Goal: Information Seeking & Learning: Learn about a topic

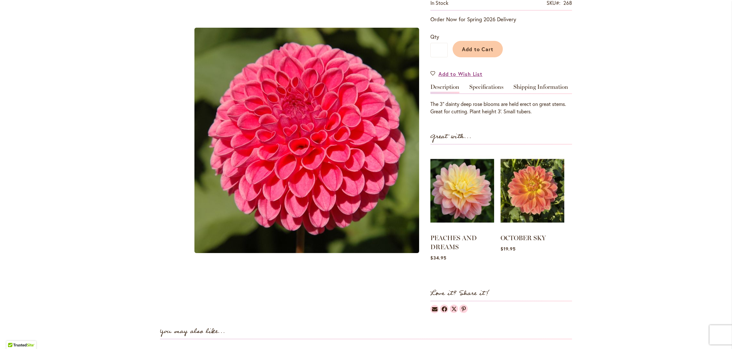
drag, startPoint x: 612, startPoint y: 320, endPoint x: 614, endPoint y: 356, distance: 36.7
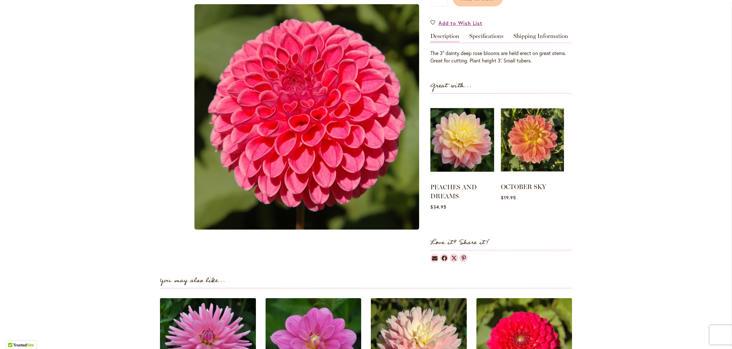
click at [520, 157] on img at bounding box center [532, 139] width 63 height 79
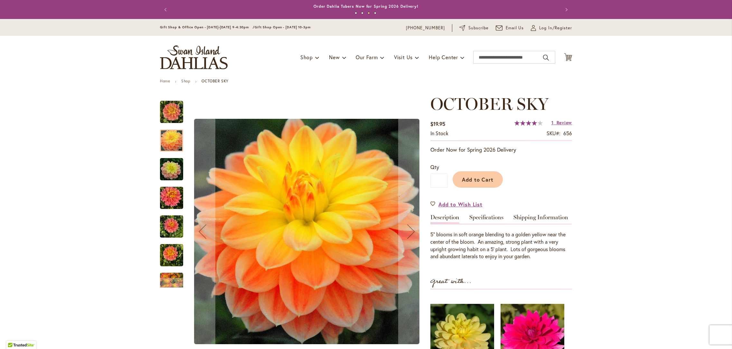
click at [168, 115] on img "October Sky" at bounding box center [171, 111] width 23 height 23
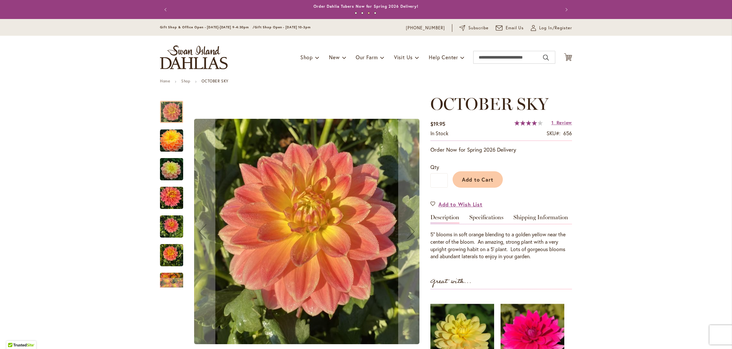
click at [172, 179] on img "October Sky" at bounding box center [171, 169] width 46 height 31
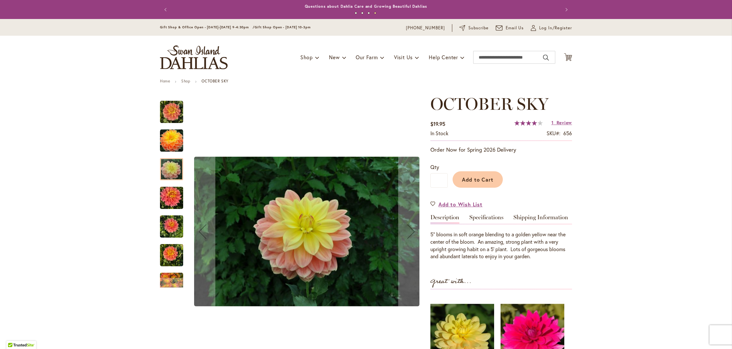
click at [172, 203] on img "October Sky" at bounding box center [171, 197] width 23 height 31
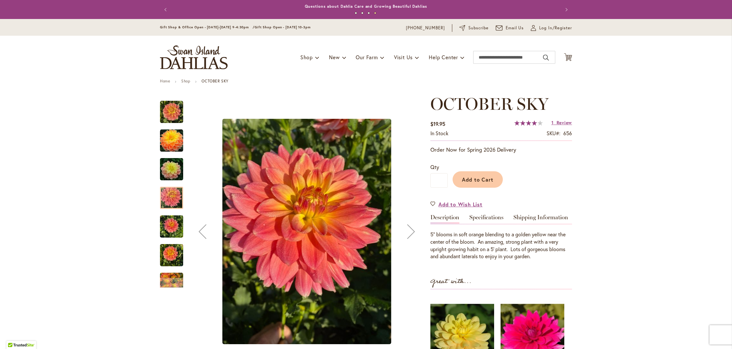
click at [171, 235] on img "October Sky" at bounding box center [171, 226] width 23 height 31
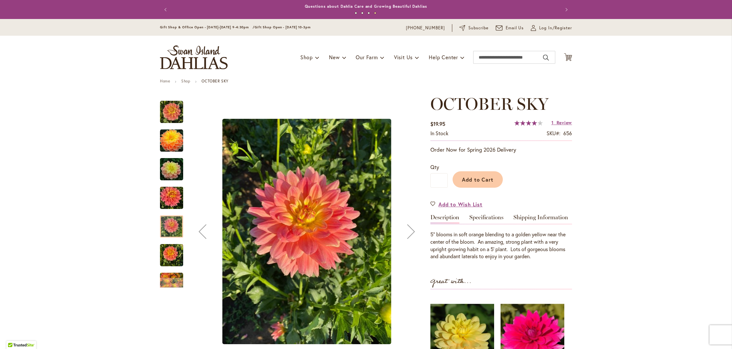
click at [171, 255] on img "October Sky" at bounding box center [171, 255] width 23 height 31
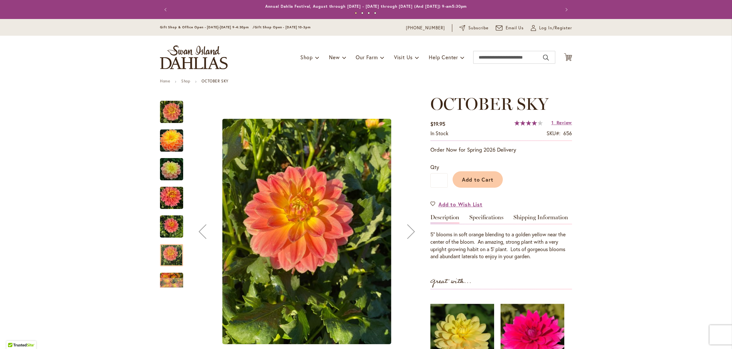
click at [173, 280] on img "October Sky" at bounding box center [171, 283] width 23 height 31
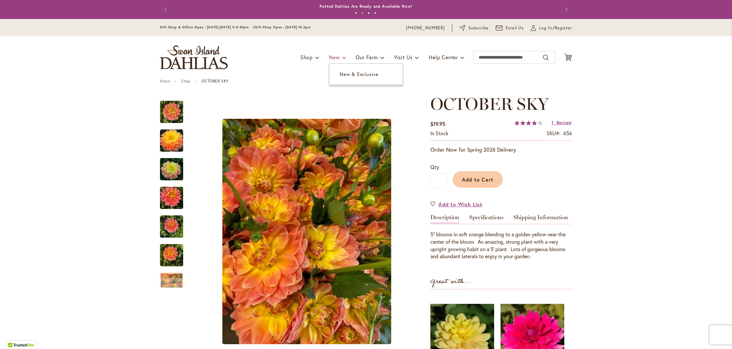
click at [332, 58] on span "New" at bounding box center [334, 57] width 11 height 7
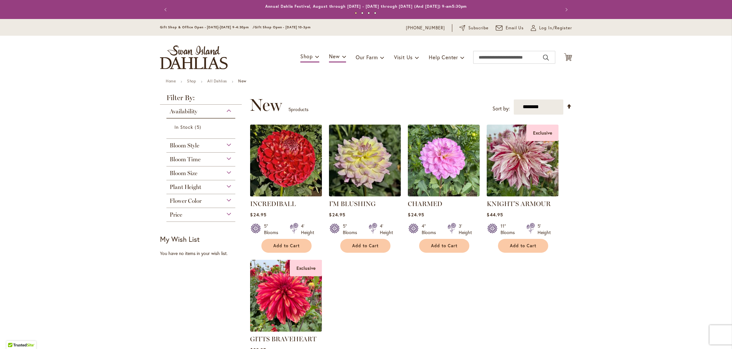
click at [285, 157] on img at bounding box center [285, 160] width 75 height 75
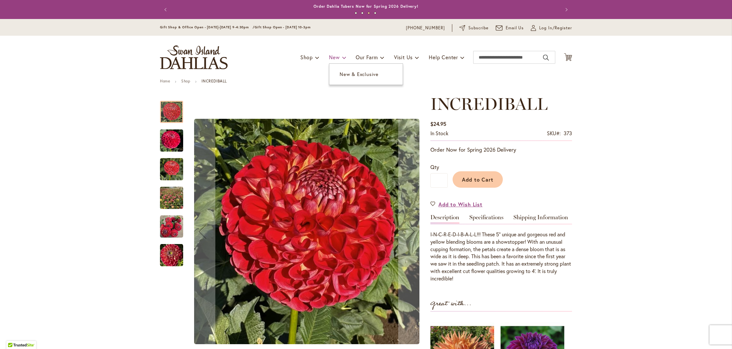
click at [330, 60] on span "New" at bounding box center [334, 57] width 11 height 7
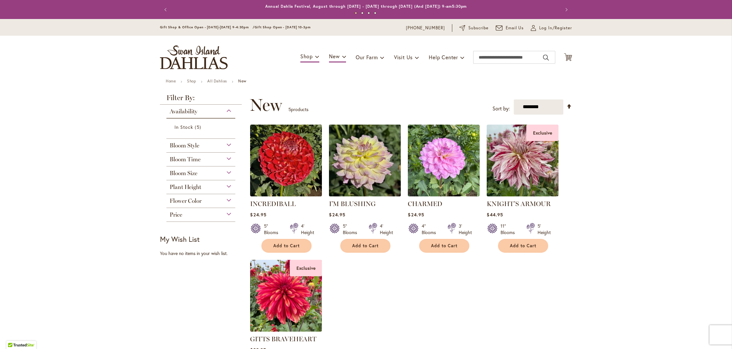
click at [365, 173] on img at bounding box center [364, 160] width 75 height 75
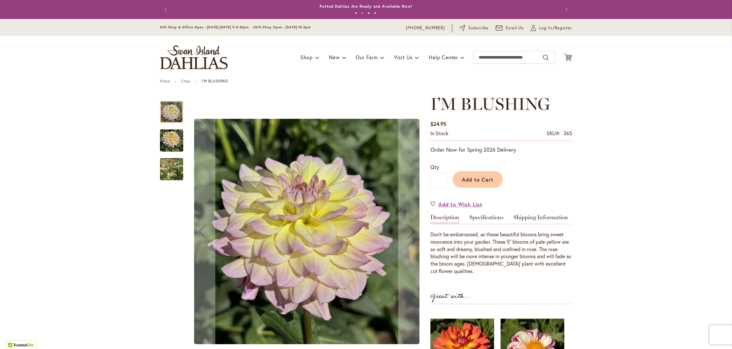
click at [171, 172] on img "I’M BLUSHING" at bounding box center [171, 169] width 46 height 41
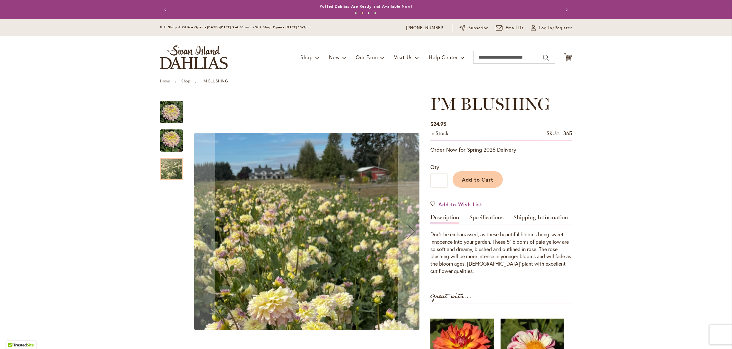
click at [169, 138] on img "I’M BLUSHING" at bounding box center [171, 140] width 23 height 31
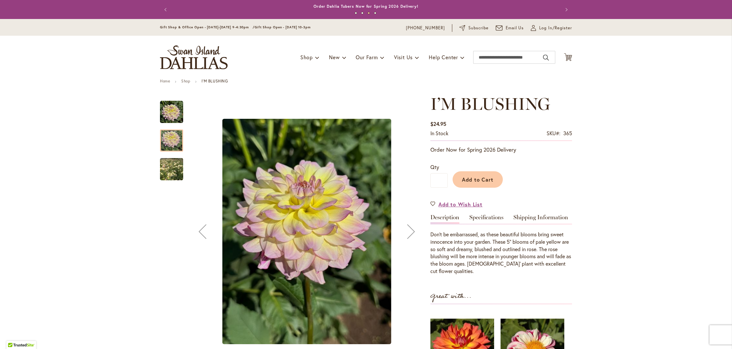
click at [176, 118] on img "I’M BLUSHING" at bounding box center [171, 111] width 23 height 23
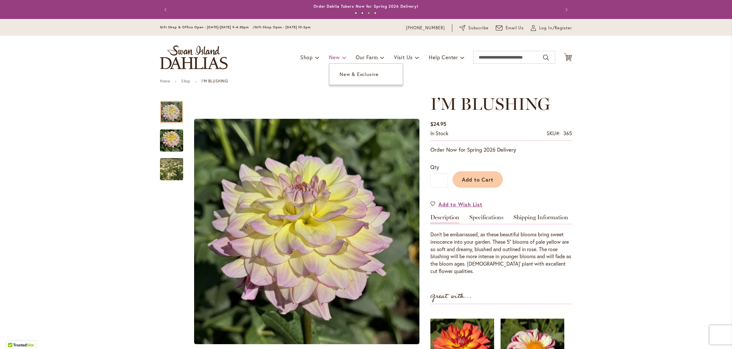
click at [332, 60] on span "New" at bounding box center [334, 57] width 11 height 7
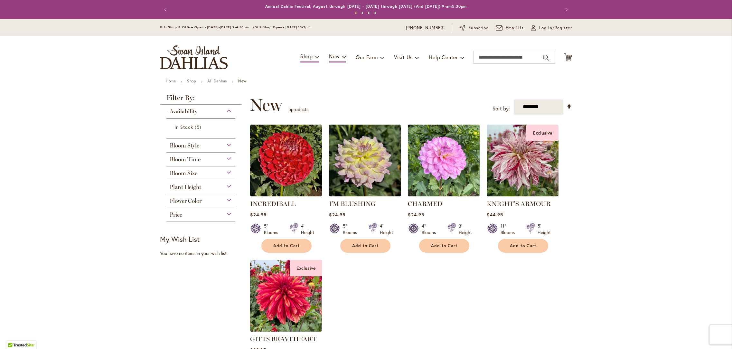
click at [424, 147] on img at bounding box center [443, 160] width 75 height 75
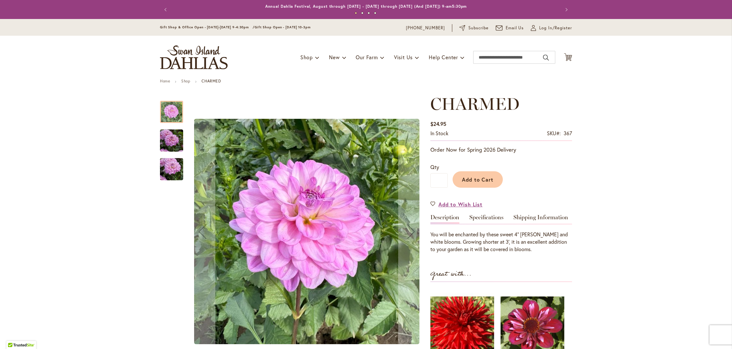
click at [174, 144] on img "CHARMED" at bounding box center [171, 140] width 23 height 31
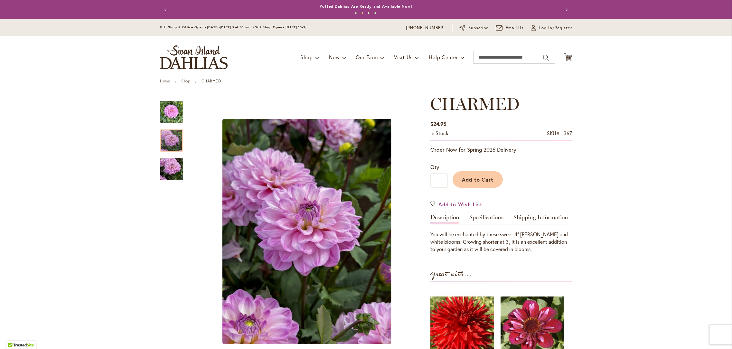
click at [166, 167] on img "CHARMED" at bounding box center [171, 169] width 23 height 31
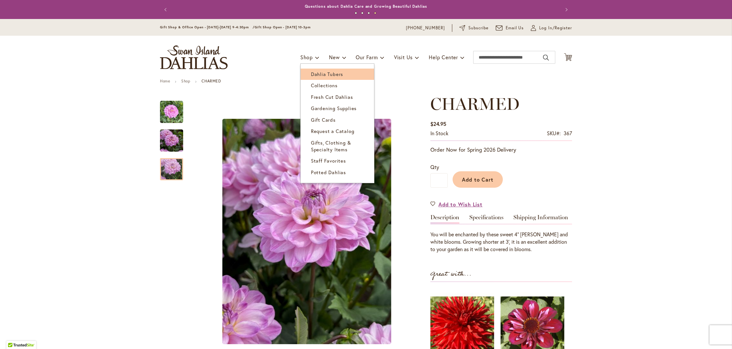
click at [324, 77] on span "Dahlia Tubers" at bounding box center [327, 74] width 32 height 6
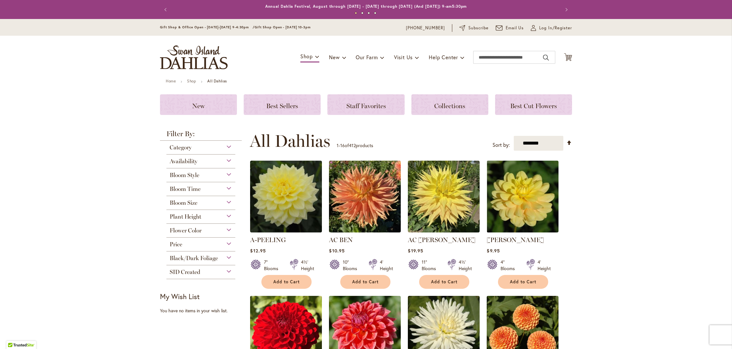
click at [703, 25] on div "Gift Shop & Office Open - [DATE]-[DATE] 9-4:30pm / Gift Shop Open - [DATE] 10-3…" at bounding box center [366, 27] width 732 height 17
click at [188, 107] on h3 "New" at bounding box center [198, 104] width 61 height 7
